Goal: Navigation & Orientation: Find specific page/section

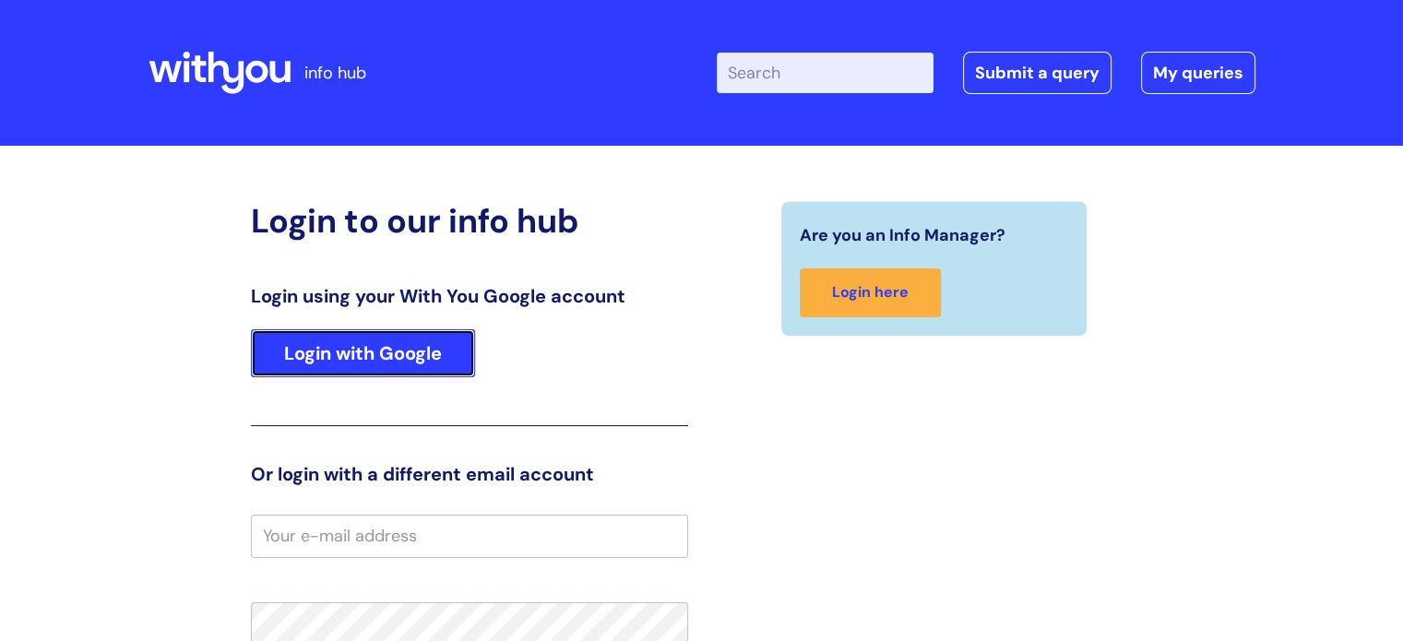
click at [405, 368] on link "Login with Google" at bounding box center [363, 353] width 224 height 48
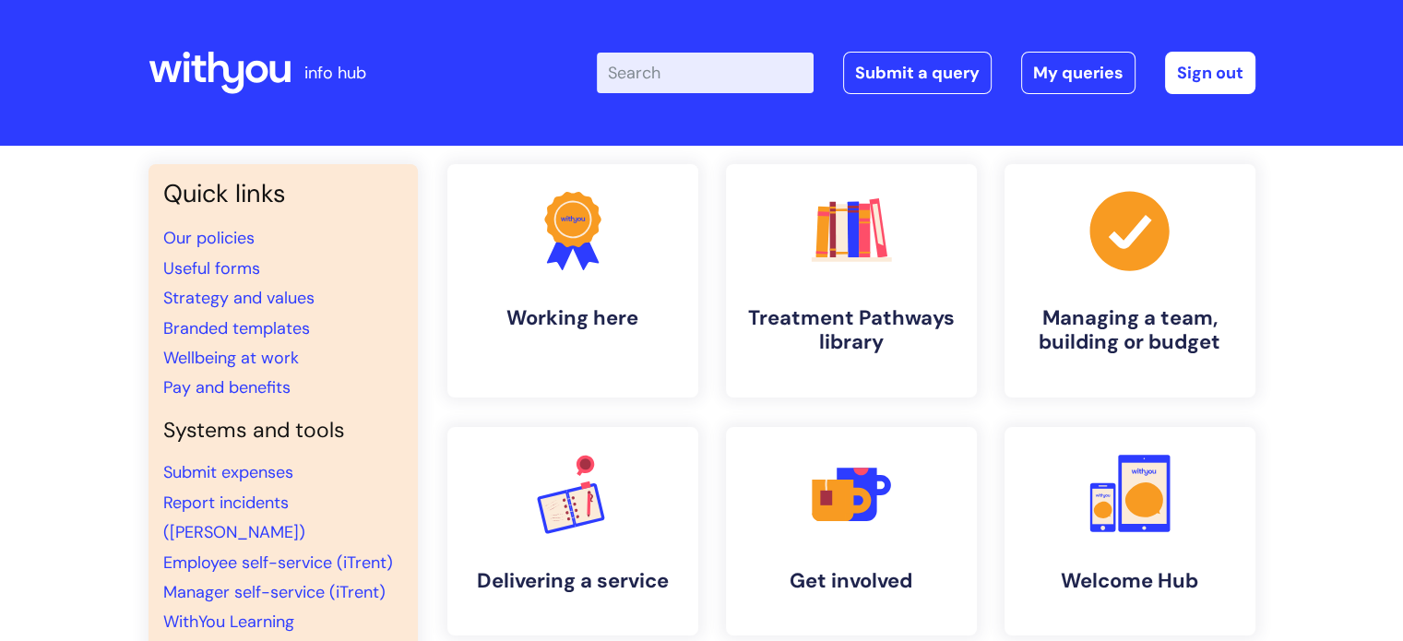
scroll to position [277, 0]
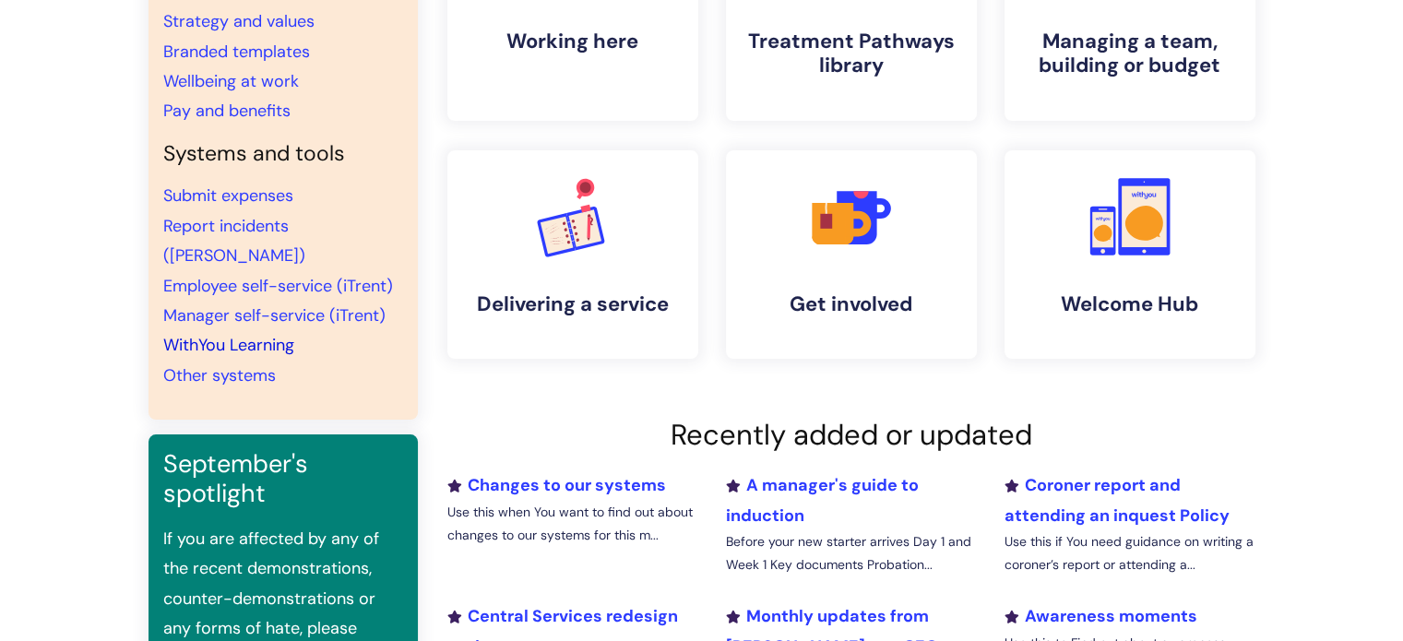
click at [262, 334] on link "WithYou Learning" at bounding box center [228, 345] width 131 height 22
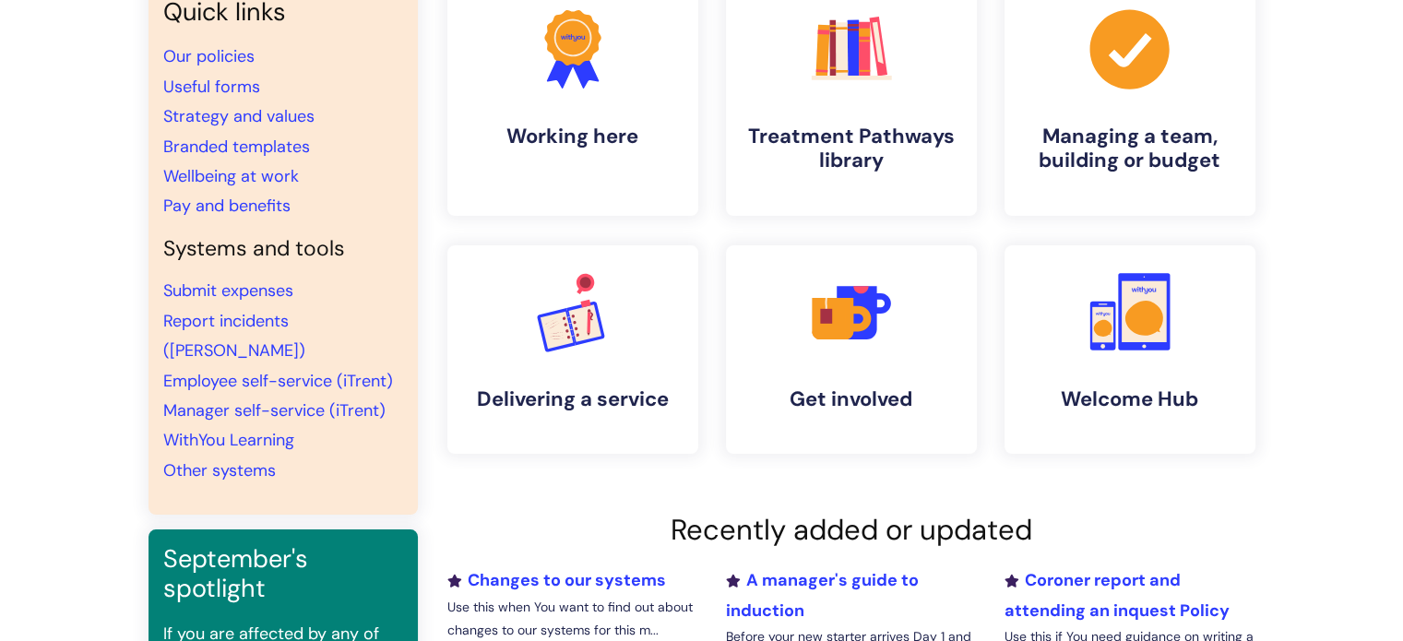
scroll to position [184, 0]
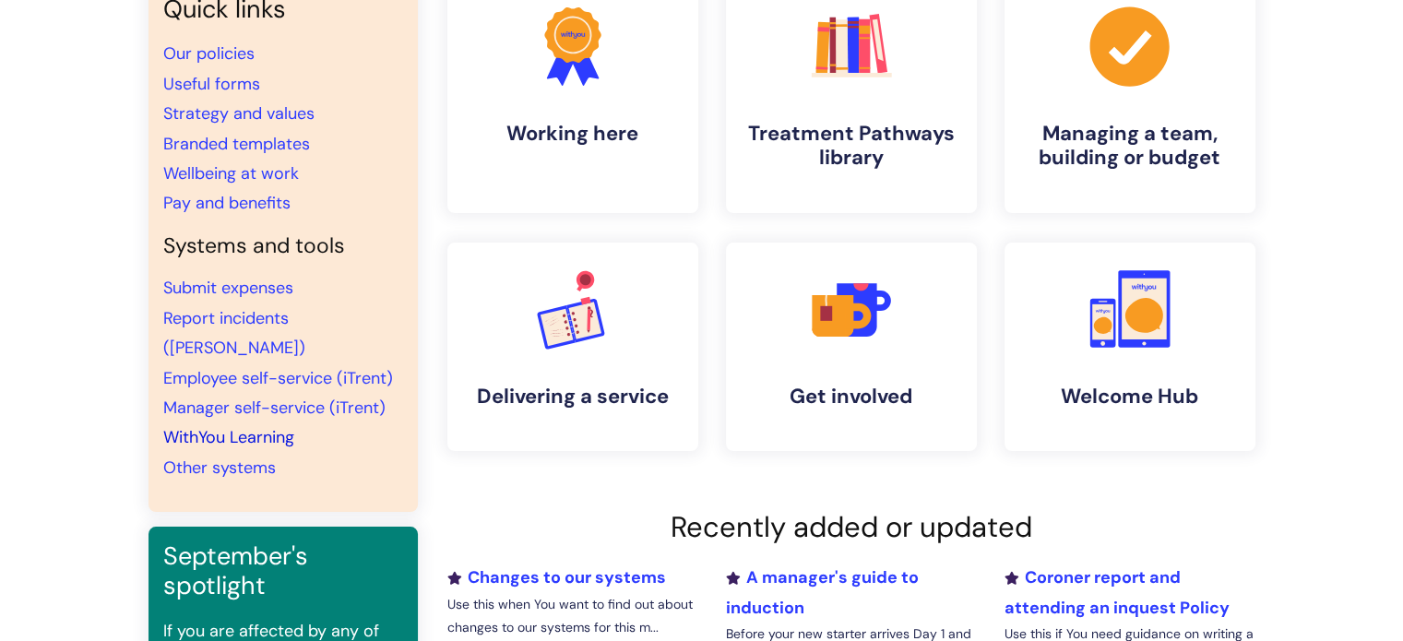
click at [225, 426] on link "WithYou Learning" at bounding box center [228, 437] width 131 height 22
